Goal: Task Accomplishment & Management: Manage account settings

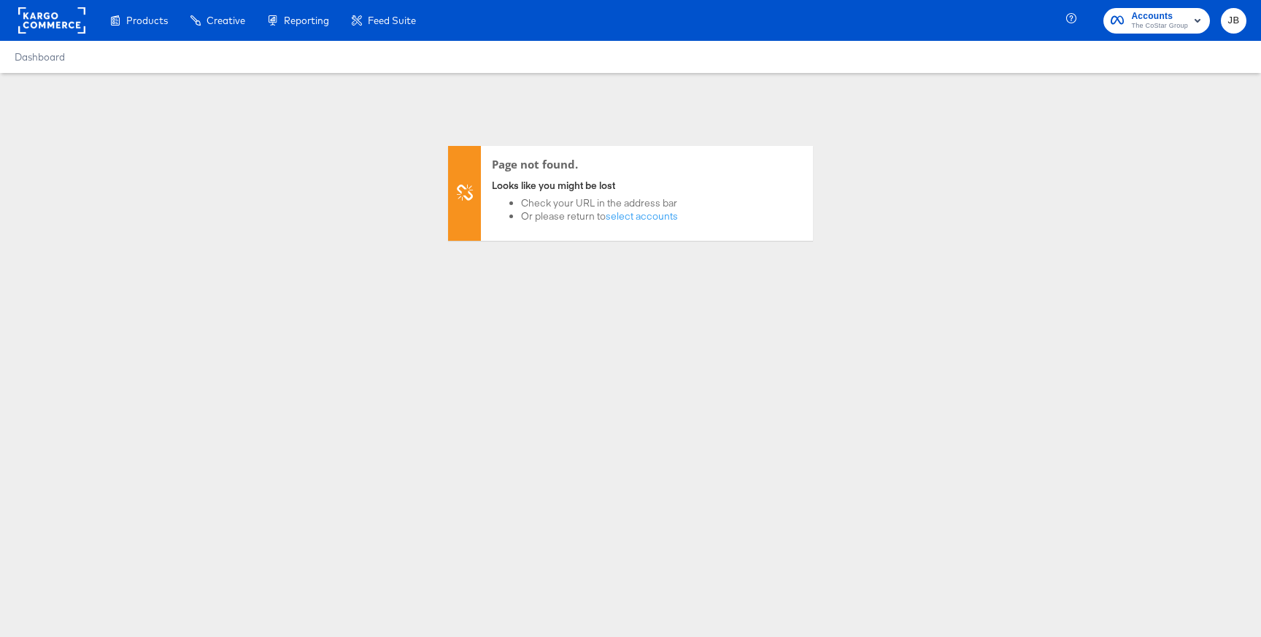
click at [1178, 19] on span "Accounts" at bounding box center [1159, 16] width 57 height 15
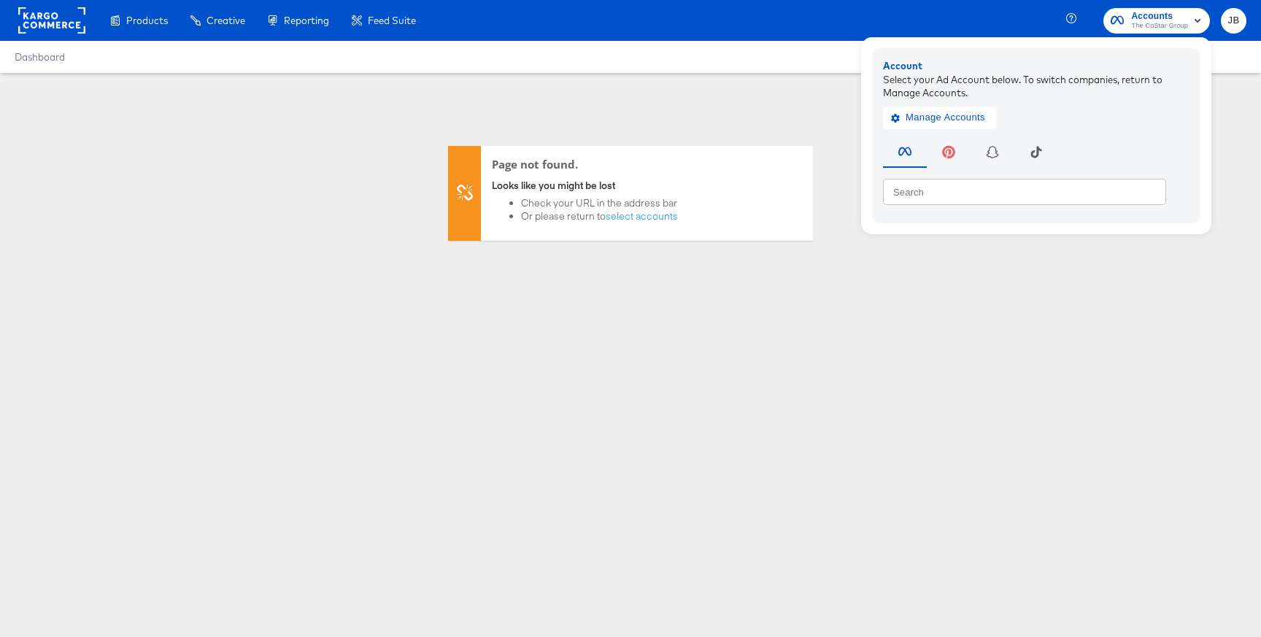
click at [290, 85] on div "Page not found. Looks like you might be lost Check your URL in the address bar …" at bounding box center [630, 157] width 1261 height 168
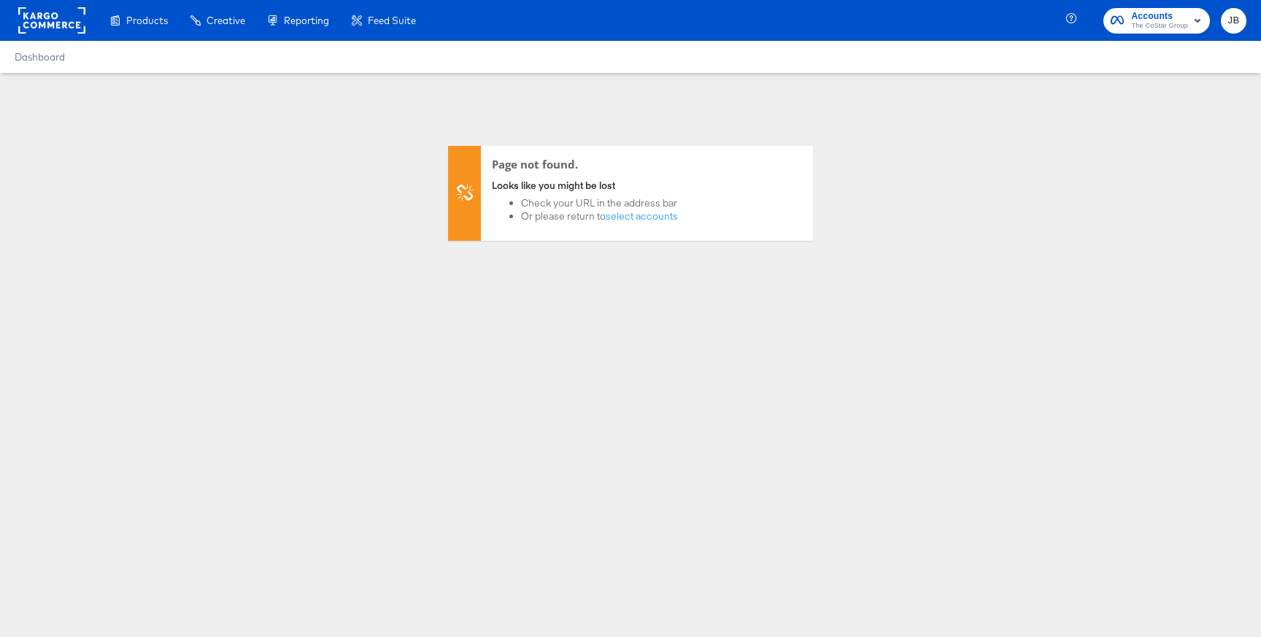
click at [65, 22] on rect at bounding box center [51, 20] width 67 height 26
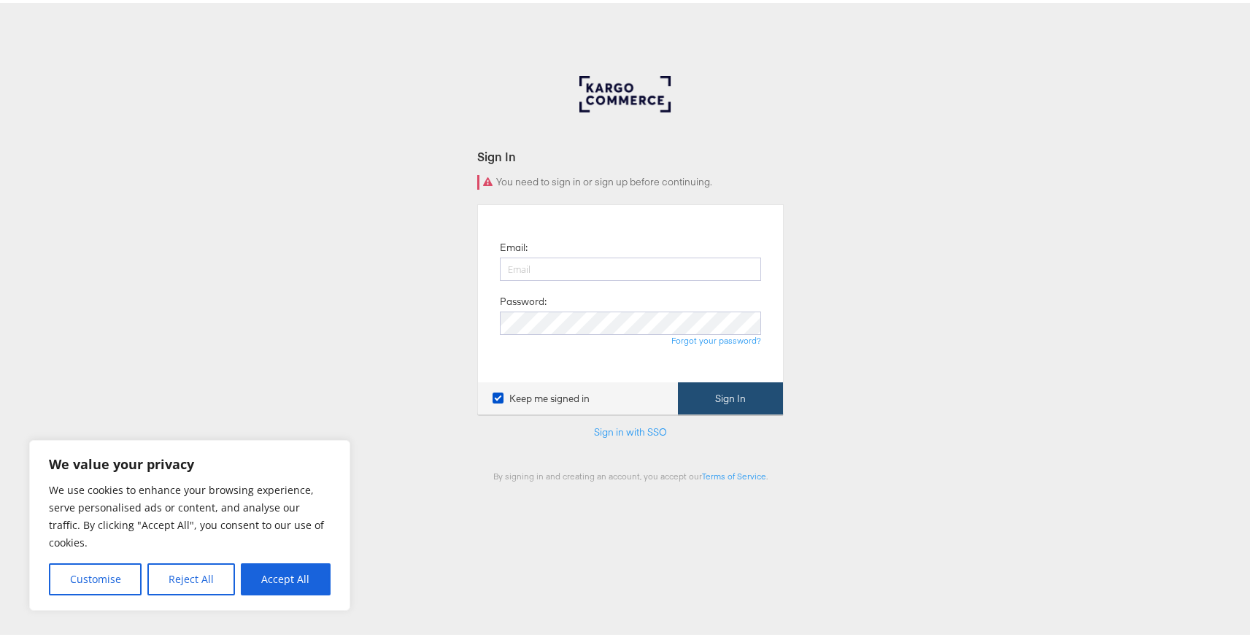
type input "[PERSON_NAME][EMAIL_ADDRESS][DOMAIN_NAME]"
click at [730, 396] on button "Sign In" at bounding box center [730, 395] width 105 height 33
